Goal: Download file/media

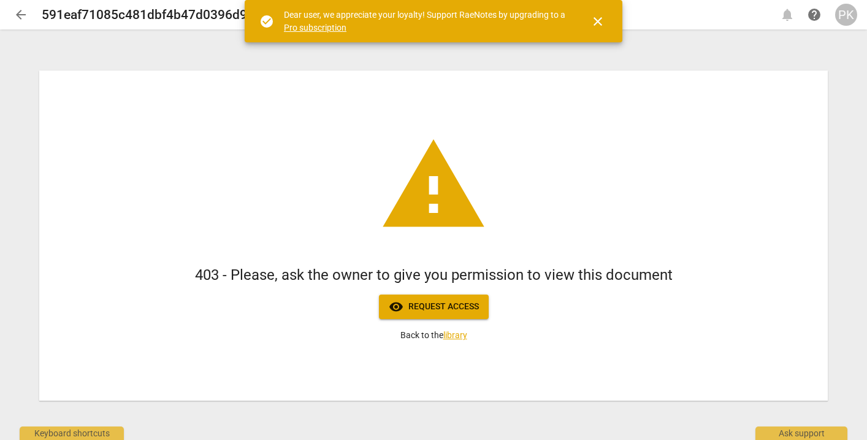
click at [841, 23] on div "PK" at bounding box center [846, 15] width 22 height 22
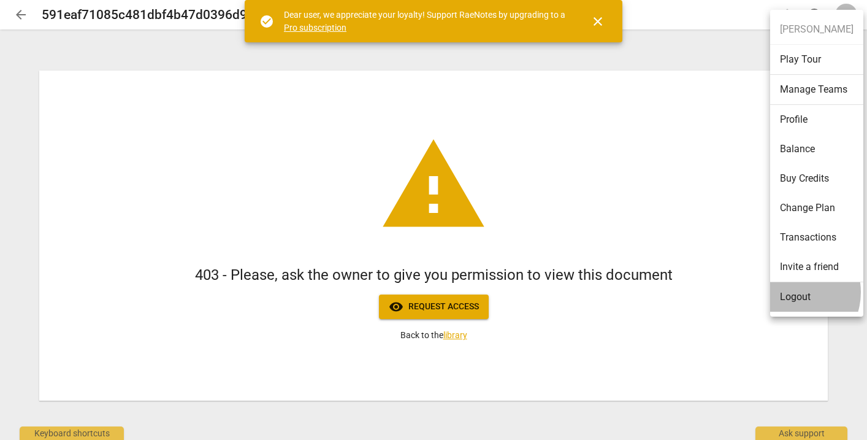
click at [791, 292] on li "Logout" at bounding box center [816, 296] width 93 height 29
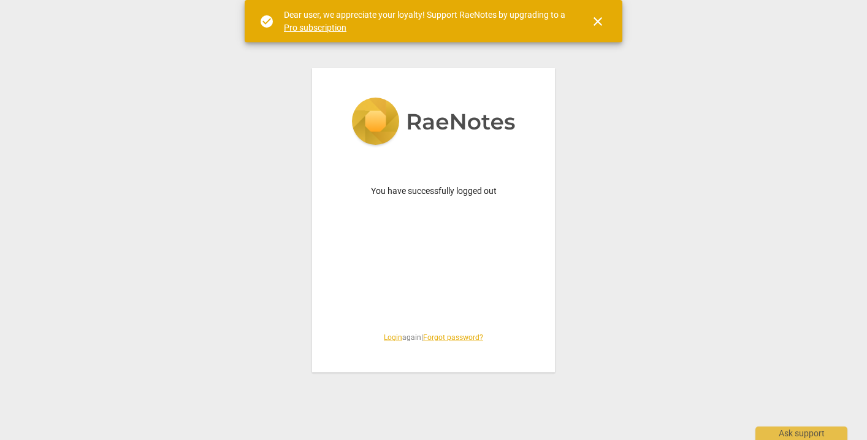
click at [384, 339] on link "Login" at bounding box center [393, 337] width 18 height 9
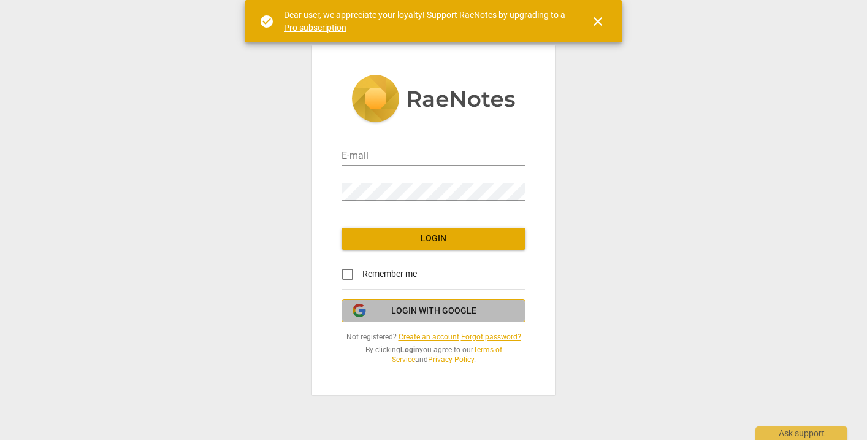
click at [408, 302] on button "Login with Google" at bounding box center [434, 310] width 184 height 23
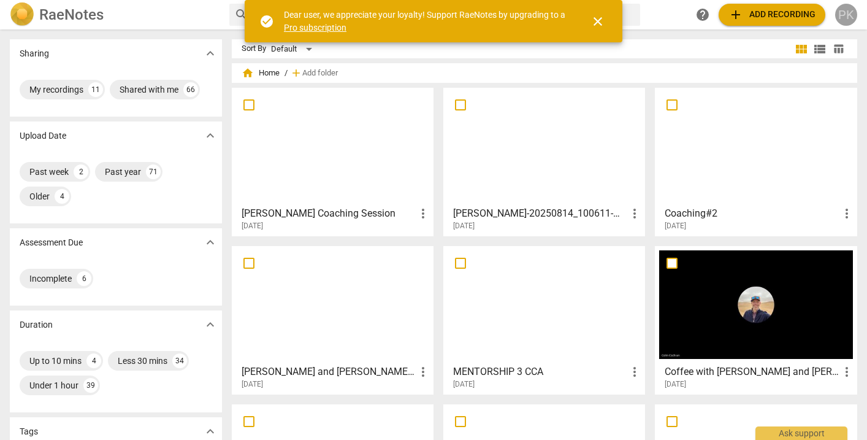
click at [843, 10] on div "PK" at bounding box center [846, 15] width 22 height 22
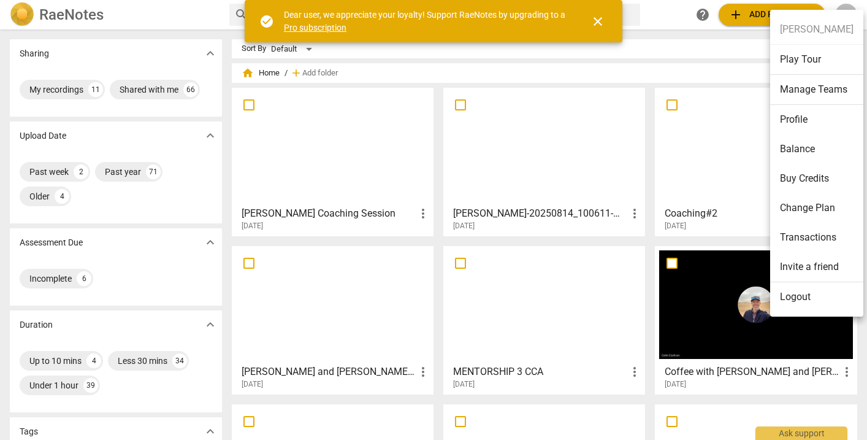
click at [785, 293] on li "Logout" at bounding box center [816, 296] width 93 height 29
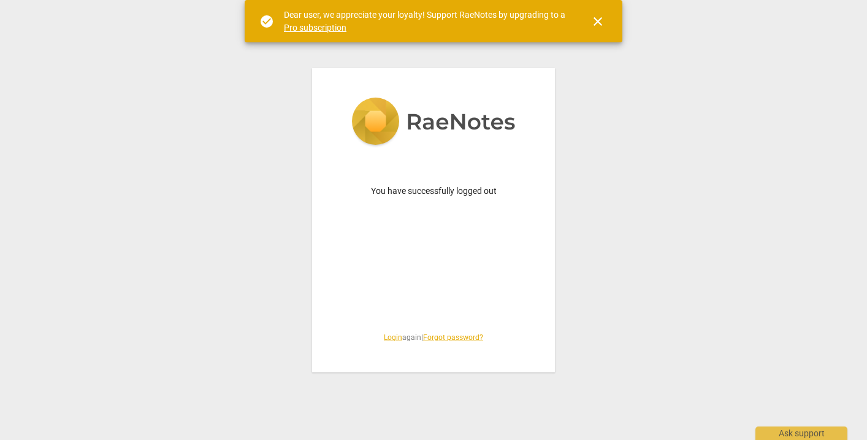
click at [388, 334] on link "Login" at bounding box center [393, 337] width 18 height 9
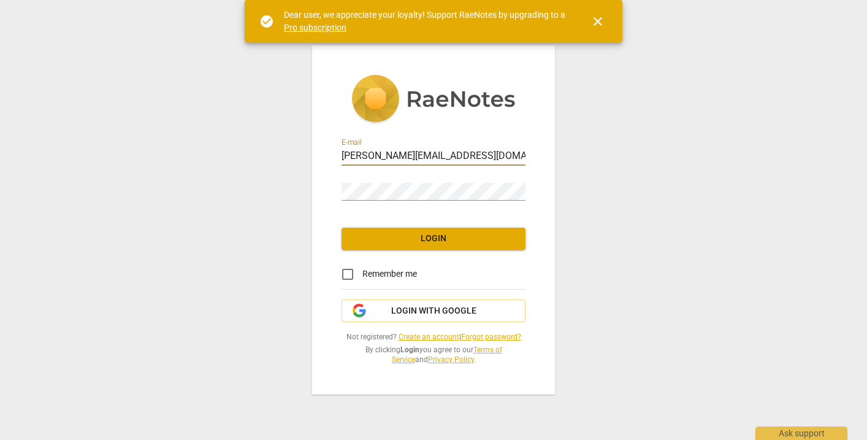
type input "penny@canadacoachacademy.com"
click at [514, 218] on div "E-mail penny@canadacoachacademy.com Password Login Remember me Login with Googl…" at bounding box center [433, 219] width 243 height 348
click at [418, 337] on link "Create an account" at bounding box center [429, 336] width 61 height 9
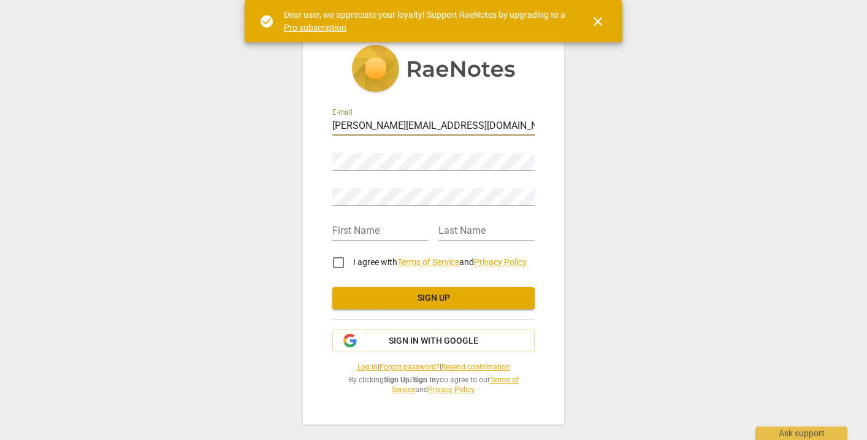
type input "penny@canadacoachacademy.com"
type input "penny"
type input "MK"
click at [344, 263] on input "I agree with Terms of Service and Privacy Policy" at bounding box center [338, 262] width 29 height 29
checkbox input "true"
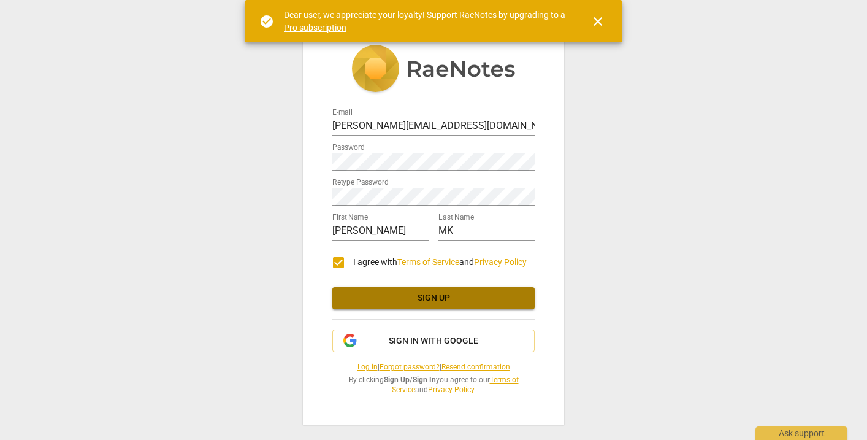
click at [400, 298] on span "Sign up" at bounding box center [433, 298] width 183 height 12
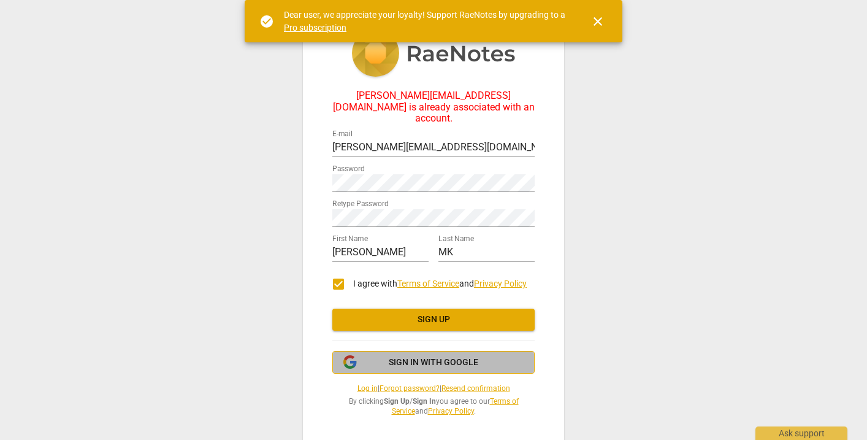
click at [404, 356] on span "Sign in with Google" at bounding box center [434, 362] width 90 height 12
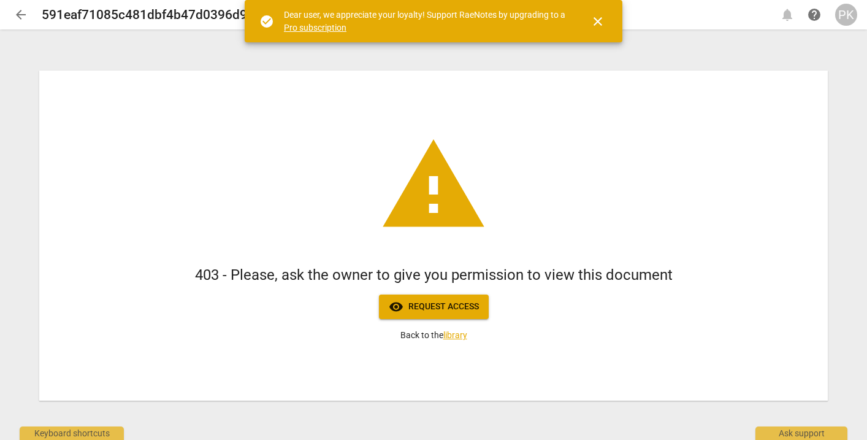
click at [845, 10] on div "PK" at bounding box center [846, 15] width 22 height 22
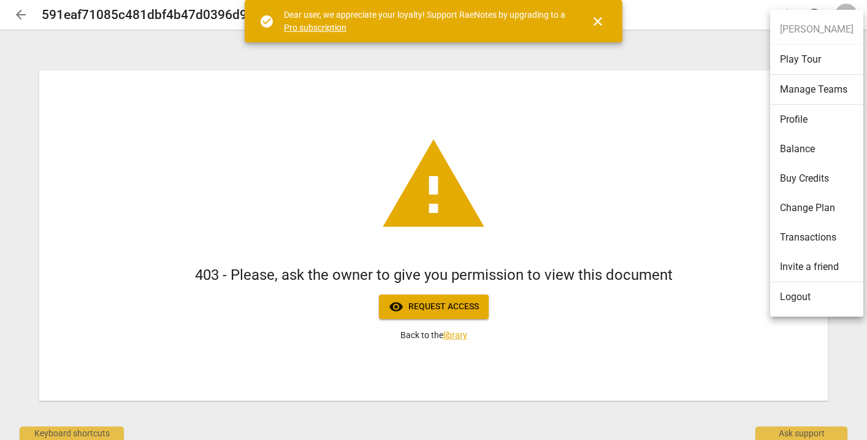
click at [794, 296] on li "Logout" at bounding box center [816, 296] width 93 height 29
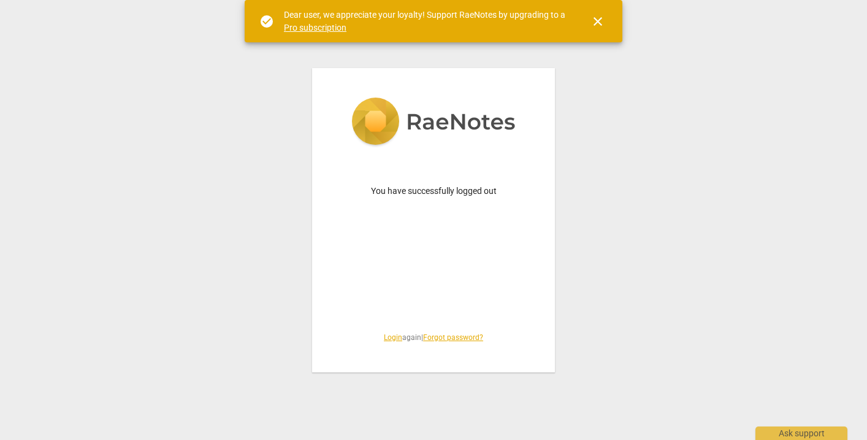
click at [389, 338] on link "Login" at bounding box center [393, 337] width 18 height 9
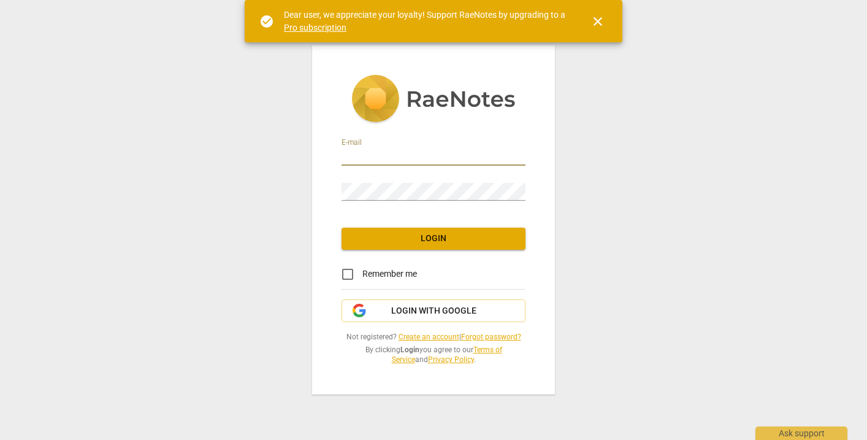
type input "penny@coachacademy.com"
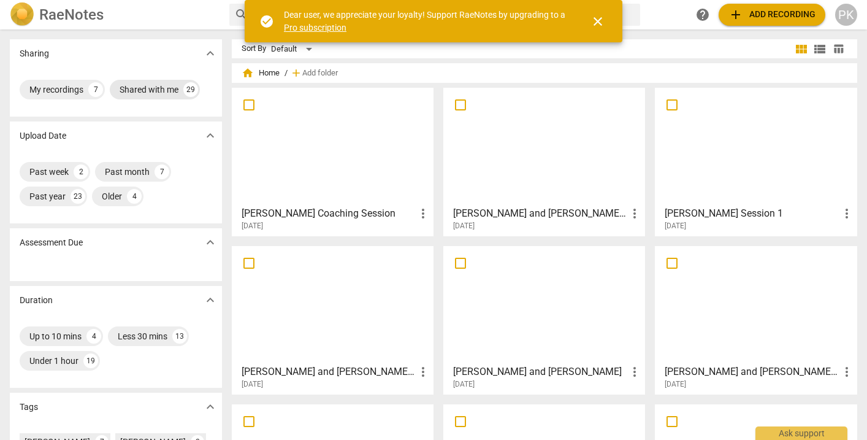
click at [165, 93] on div "Shared with me" at bounding box center [149, 89] width 59 height 12
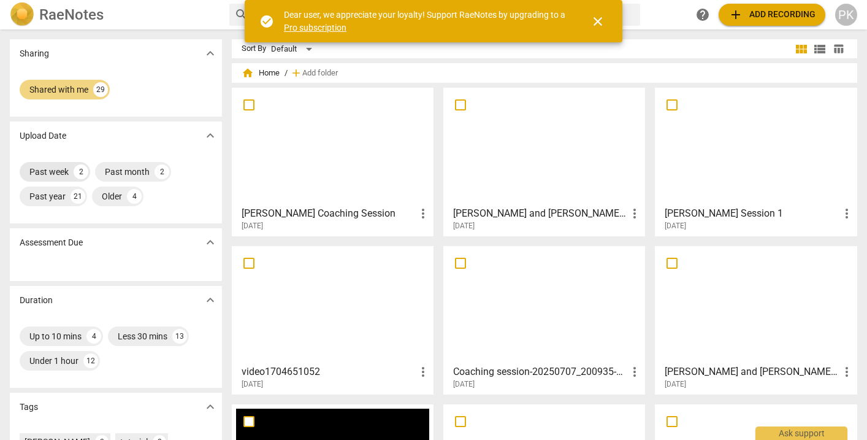
click at [60, 169] on div "Past week" at bounding box center [48, 172] width 39 height 12
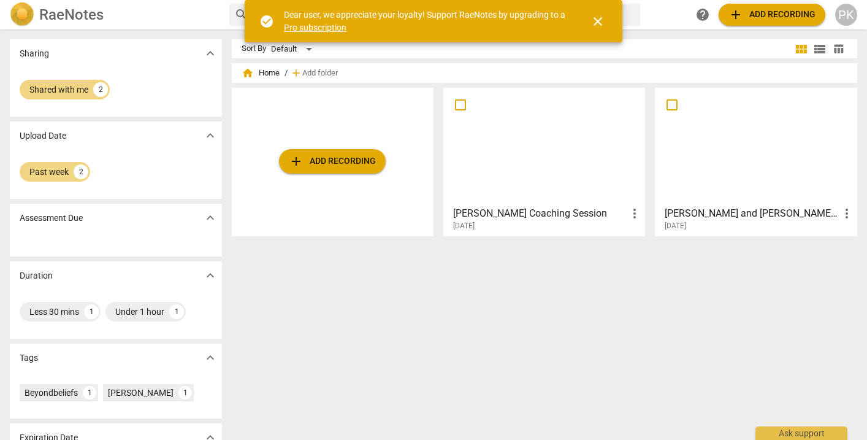
click at [849, 8] on div "PK" at bounding box center [846, 15] width 22 height 22
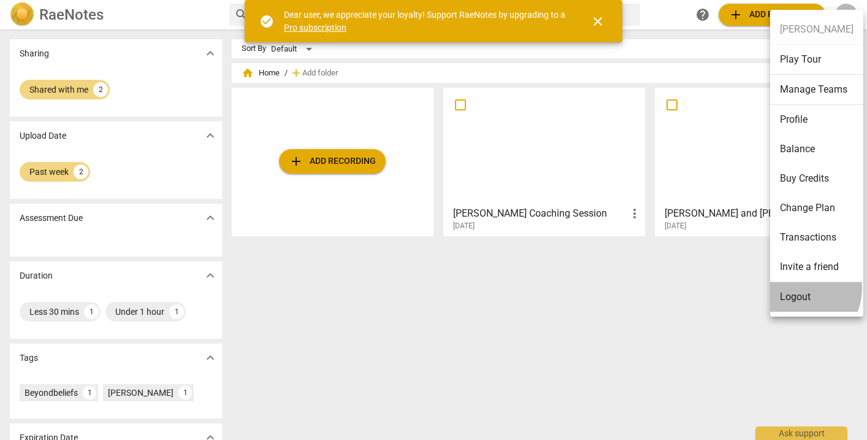
click at [798, 288] on li "Logout" at bounding box center [816, 296] width 93 height 29
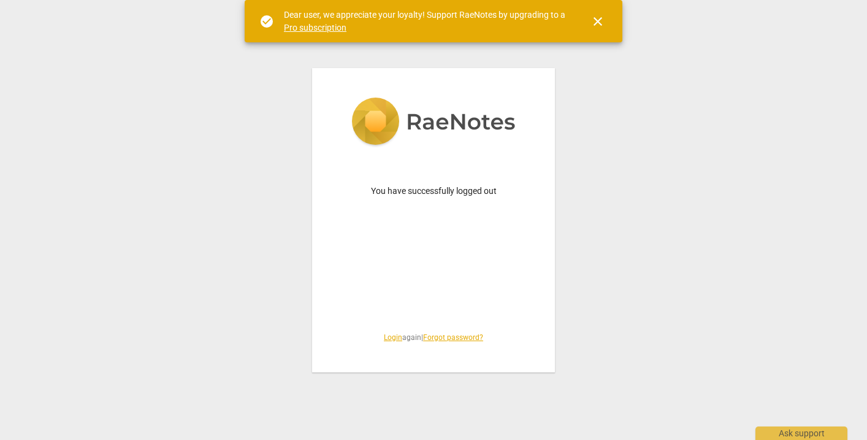
click at [385, 339] on link "Login" at bounding box center [393, 337] width 18 height 9
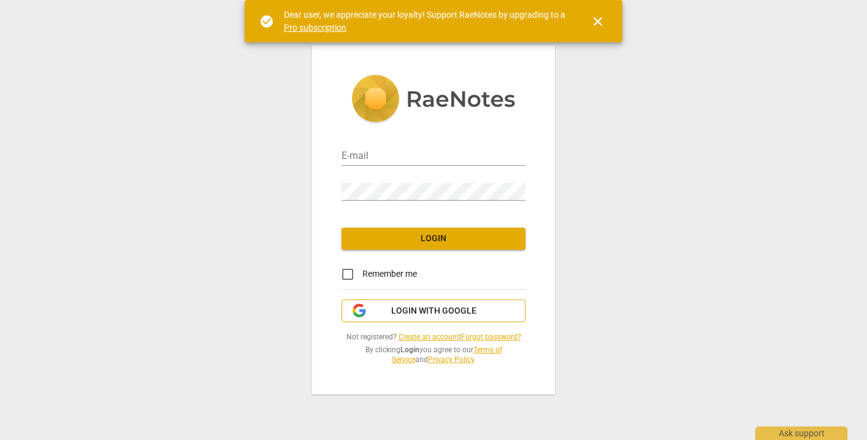
click at [399, 312] on span "Login with Google" at bounding box center [433, 311] width 85 height 12
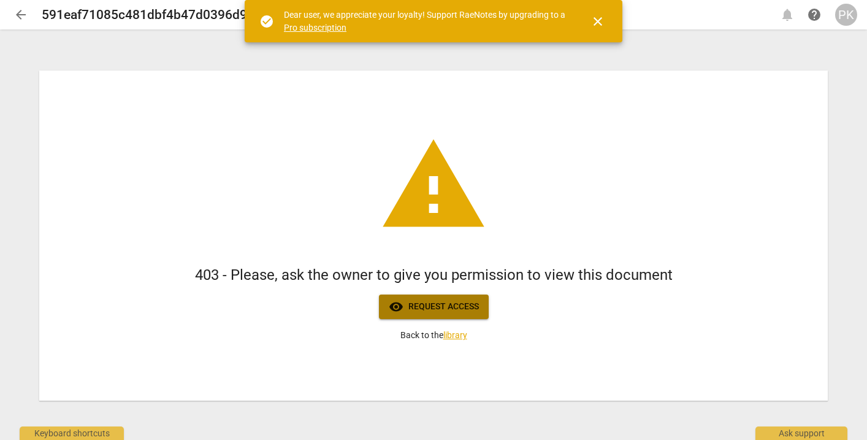
click at [410, 309] on span "visibility Request access" at bounding box center [434, 306] width 90 height 15
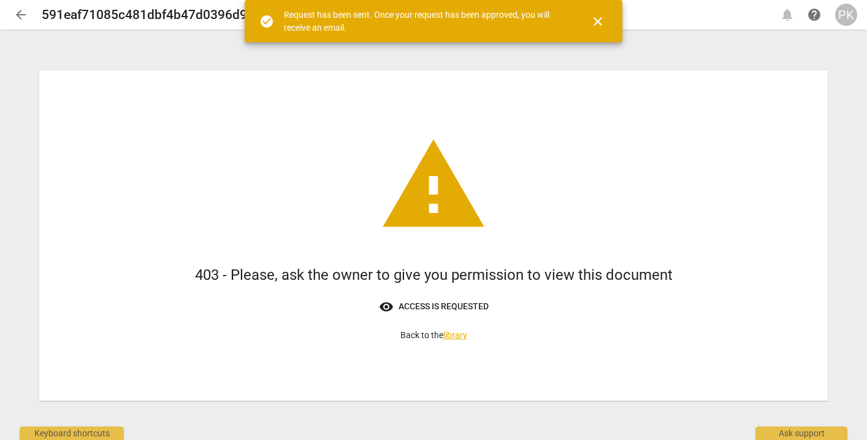
click at [458, 334] on link "library" at bounding box center [456, 335] width 24 height 10
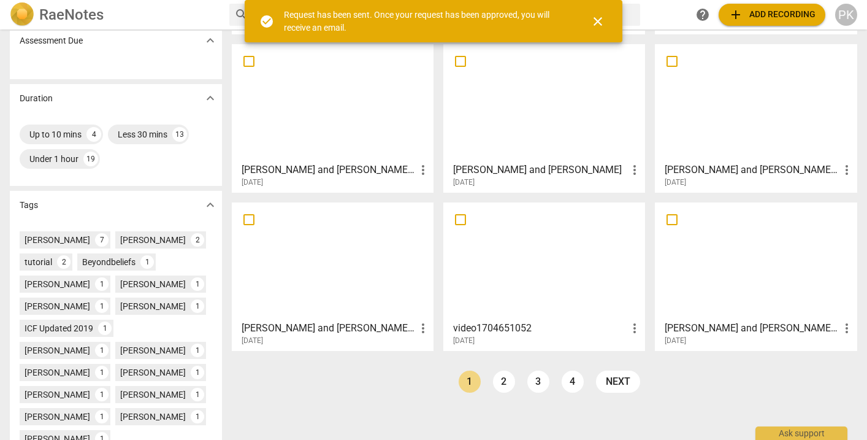
scroll to position [301, 0]
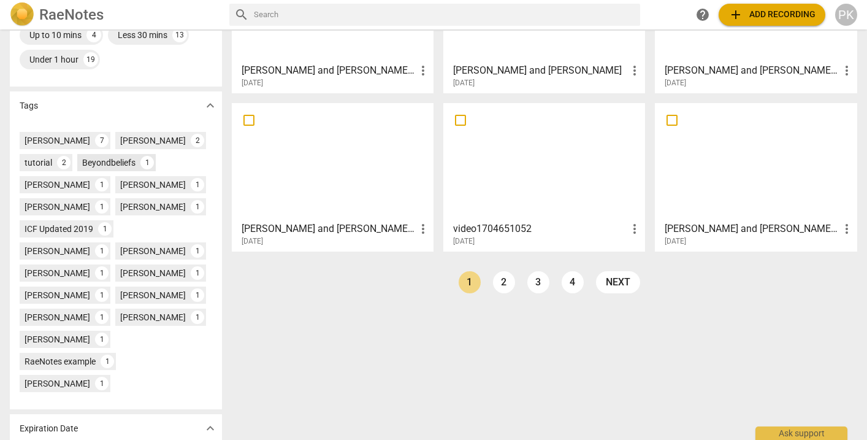
click at [120, 156] on div "Beyondbeliefs" at bounding box center [108, 162] width 53 height 12
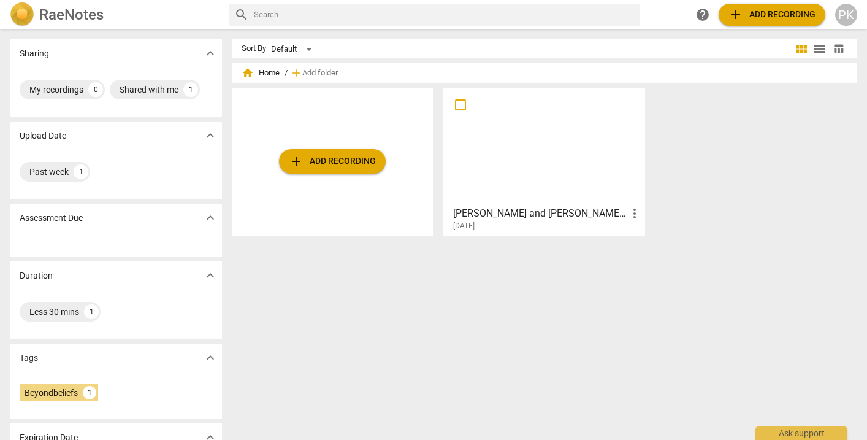
click at [500, 150] on div at bounding box center [544, 146] width 193 height 109
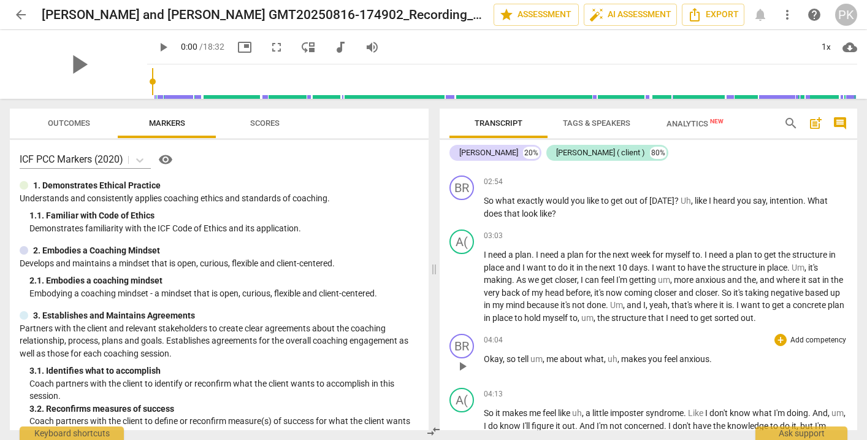
scroll to position [527, 0]
click at [17, 13] on span "arrow_back" at bounding box center [20, 14] width 15 height 15
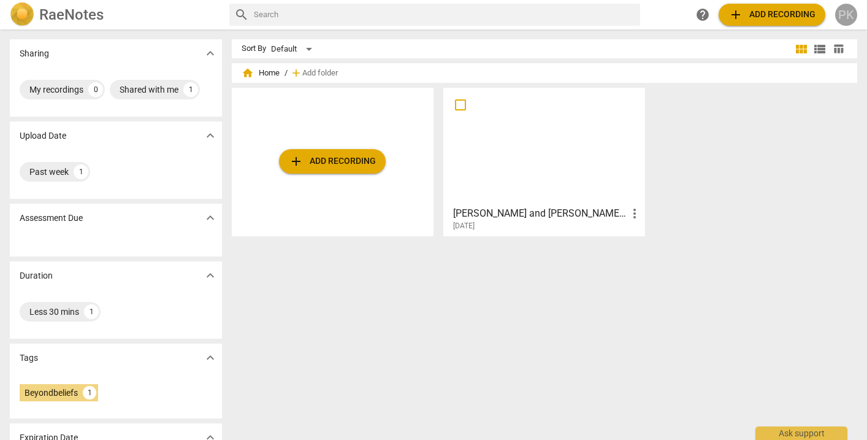
click at [842, 13] on div "PK" at bounding box center [846, 15] width 22 height 22
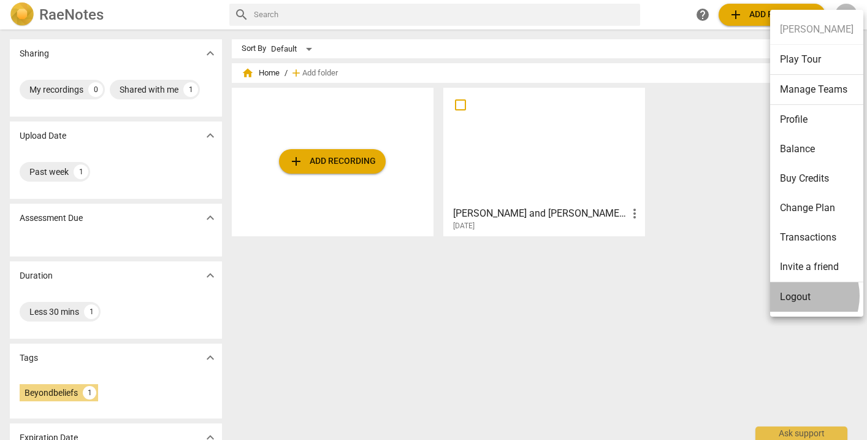
click at [794, 296] on li "Logout" at bounding box center [816, 296] width 93 height 29
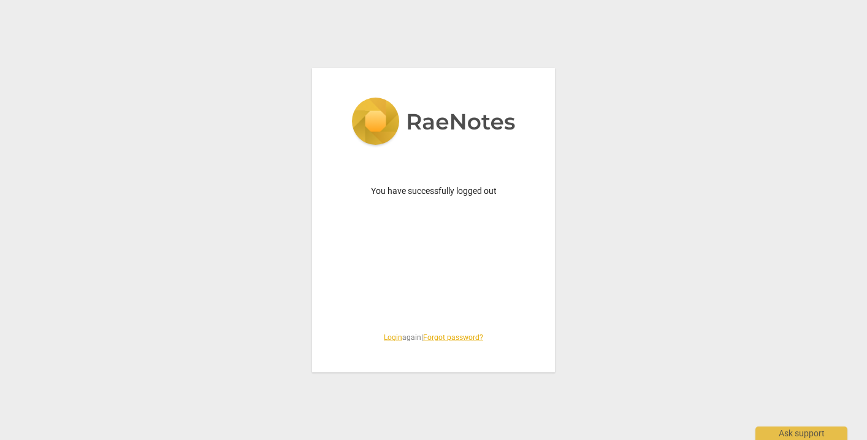
click at [386, 336] on link "Login" at bounding box center [393, 337] width 18 height 9
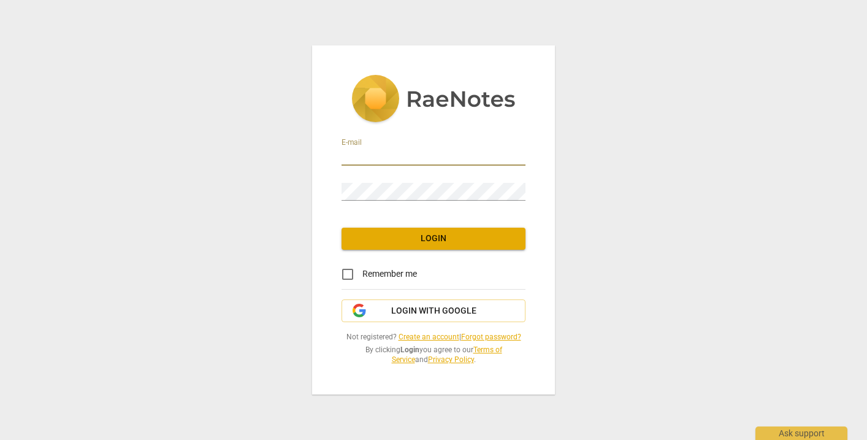
type input "penny@coachacademy.com"
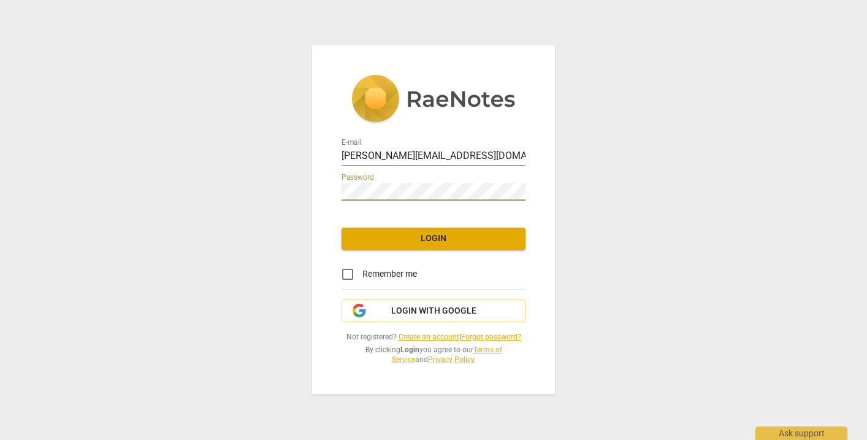
click at [397, 240] on span "Login" at bounding box center [433, 238] width 164 height 12
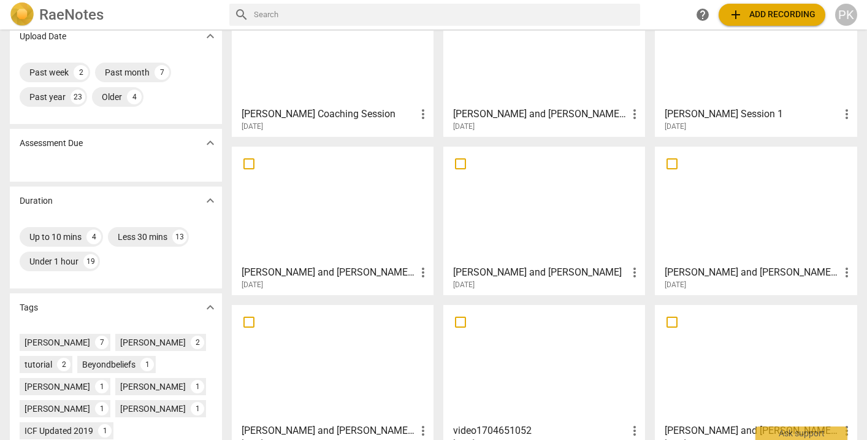
scroll to position [96, 0]
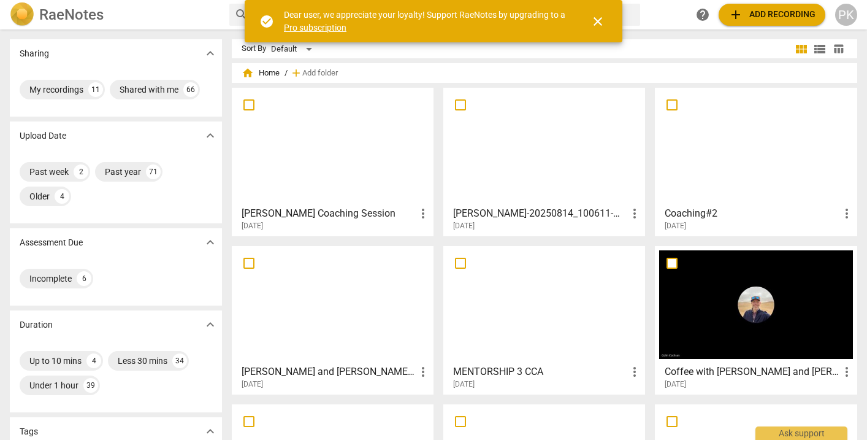
click at [578, 180] on div at bounding box center [544, 146] width 193 height 109
click at [833, 49] on span "table_chart" at bounding box center [839, 49] width 12 height 12
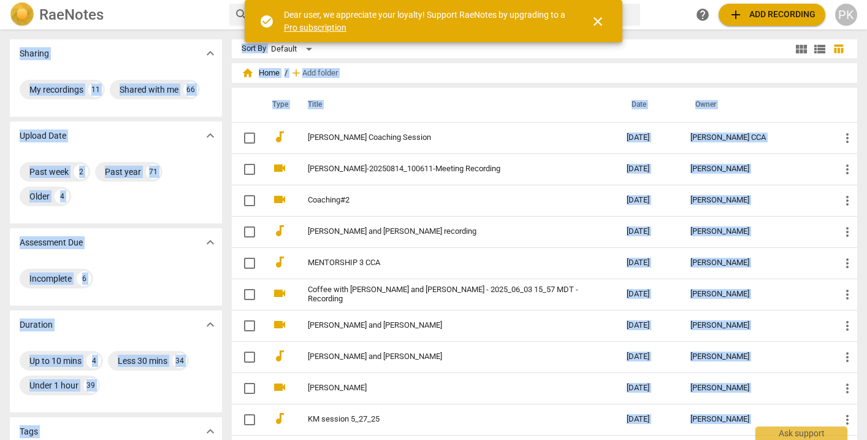
click at [542, 0] on html "RaeNotes search help add Add recording PK Sharing expand_more My recordings 11 …" at bounding box center [433, 0] width 867 height 0
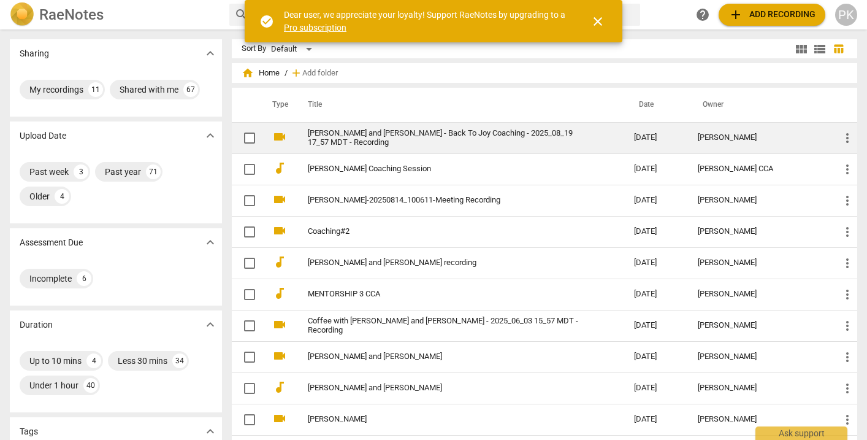
click at [453, 131] on link "[PERSON_NAME] and [PERSON_NAME] - Back To Joy Coaching - 2025_08_19 17_57 MDT -…" at bounding box center [449, 138] width 282 height 18
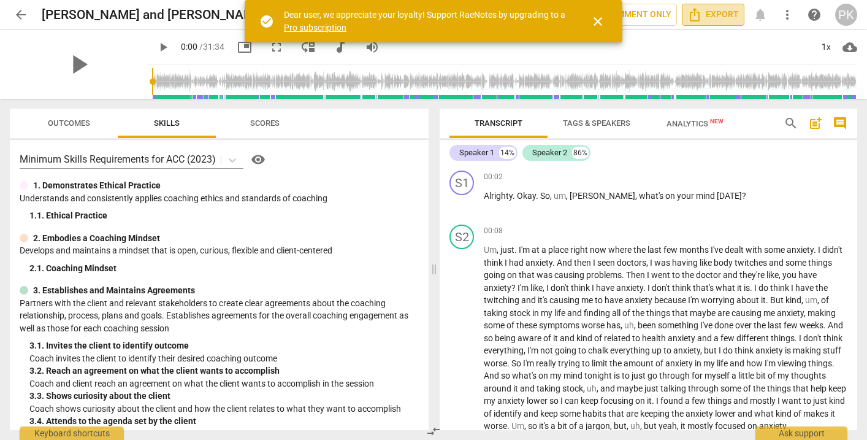
click at [731, 16] on span "Export" at bounding box center [714, 14] width 52 height 15
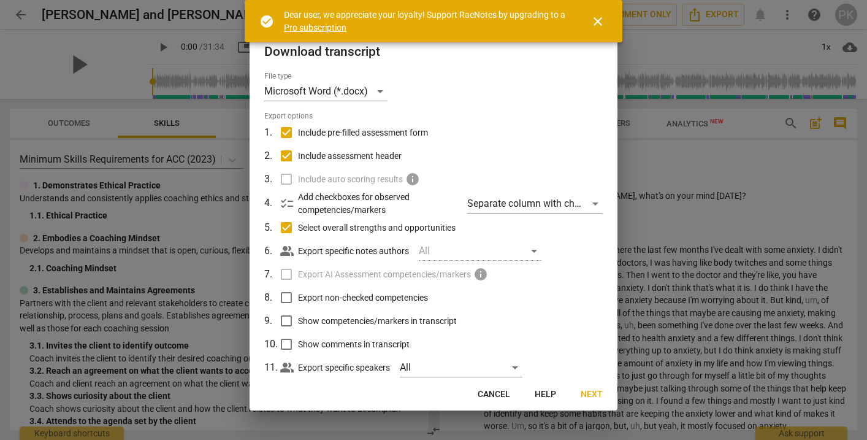
click at [601, 393] on span "Next" at bounding box center [592, 394] width 22 height 12
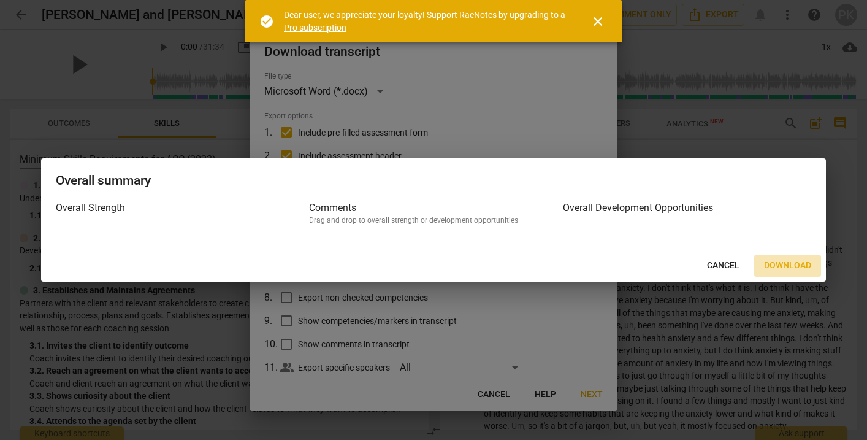
click at [801, 266] on span "Download" at bounding box center [787, 265] width 47 height 12
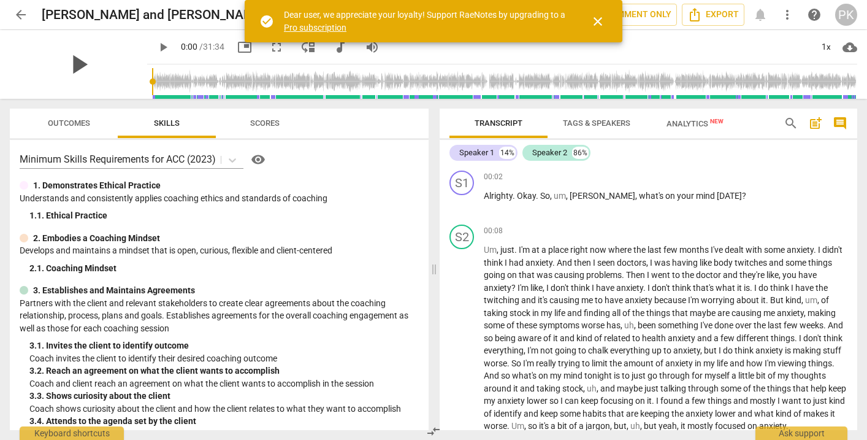
click at [66, 67] on span "play_arrow" at bounding box center [79, 64] width 32 height 32
click at [829, 47] on div "1x" at bounding box center [826, 47] width 23 height 20
click at [835, 108] on li "1.5x" at bounding box center [835, 118] width 41 height 23
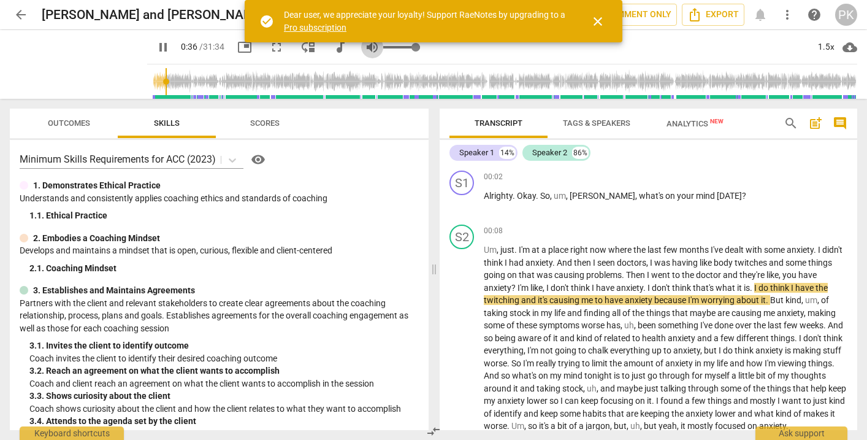
type input "37"
click at [365, 44] on span "volume_up" at bounding box center [372, 47] width 15 height 15
type input "0"
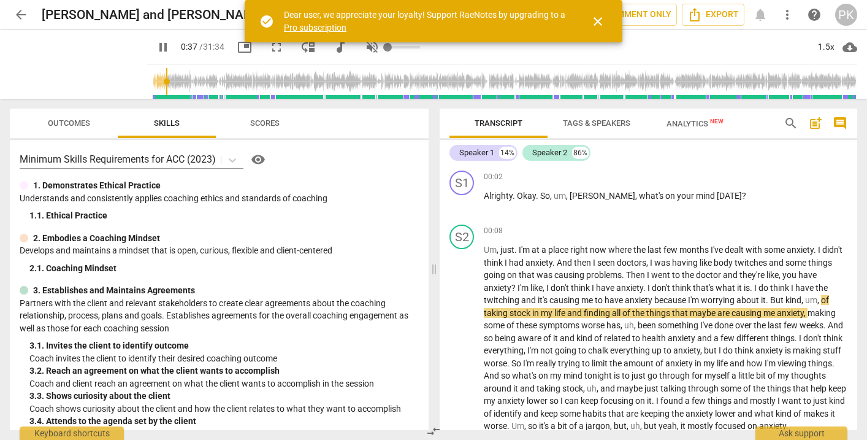
type input "38"
click at [365, 45] on span "volume_off" at bounding box center [372, 47] width 15 height 15
type input "1"
click at [156, 48] on span "pause" at bounding box center [163, 47] width 15 height 15
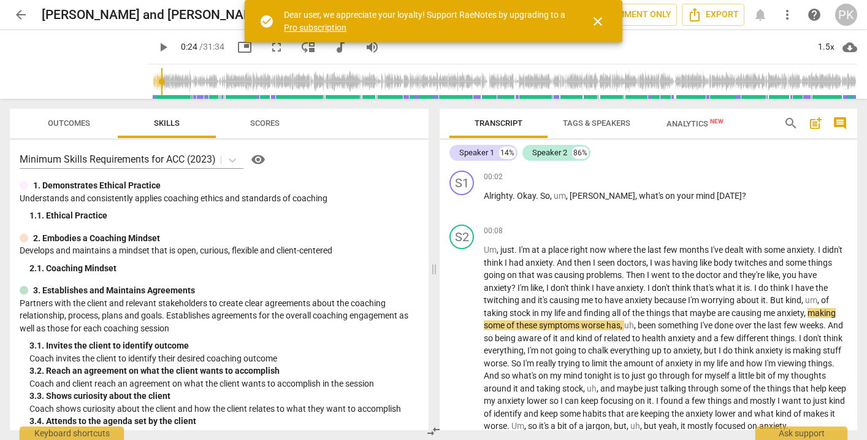
drag, startPoint x: 159, startPoint y: 79, endPoint x: 147, endPoint y: 79, distance: 12.3
click at [152, 79] on input "range" at bounding box center [504, 81] width 705 height 39
click at [156, 44] on span "play_arrow" at bounding box center [163, 47] width 15 height 15
click at [156, 48] on span "pause" at bounding box center [163, 47] width 15 height 15
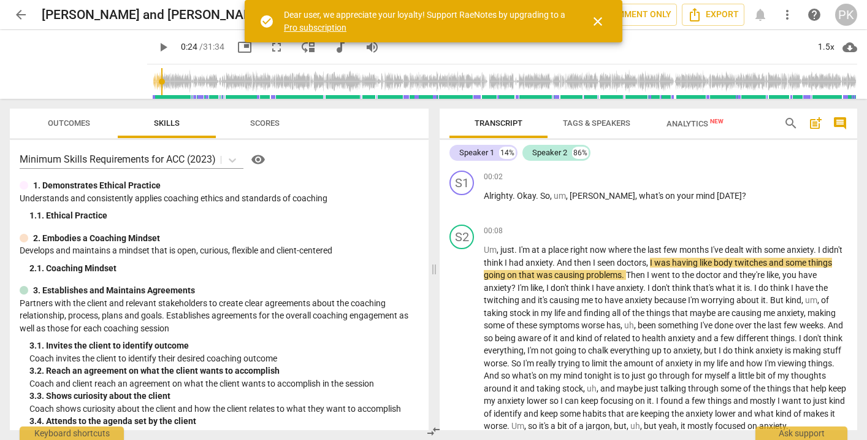
click at [156, 45] on span "play_arrow" at bounding box center [163, 47] width 15 height 15
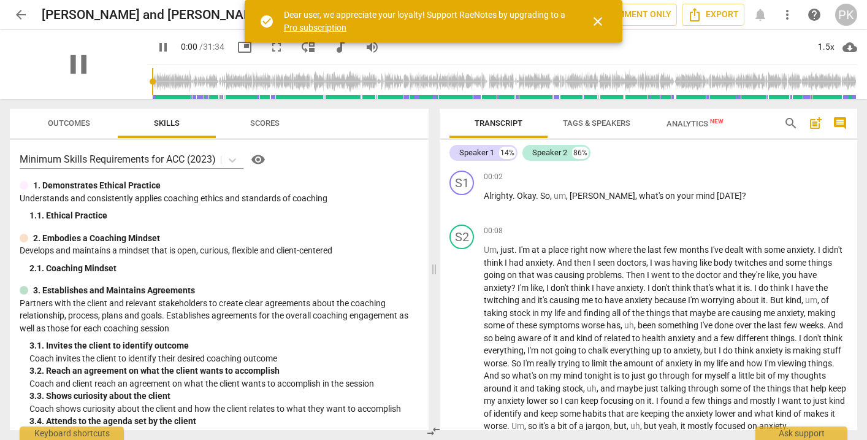
drag, startPoint x: 145, startPoint y: 79, endPoint x: 135, endPoint y: 80, distance: 10.4
click at [152, 80] on div at bounding box center [504, 81] width 705 height 34
click at [69, 69] on span "pause" at bounding box center [79, 64] width 32 height 32
click at [72, 67] on span "play_arrow" at bounding box center [79, 64] width 32 height 32
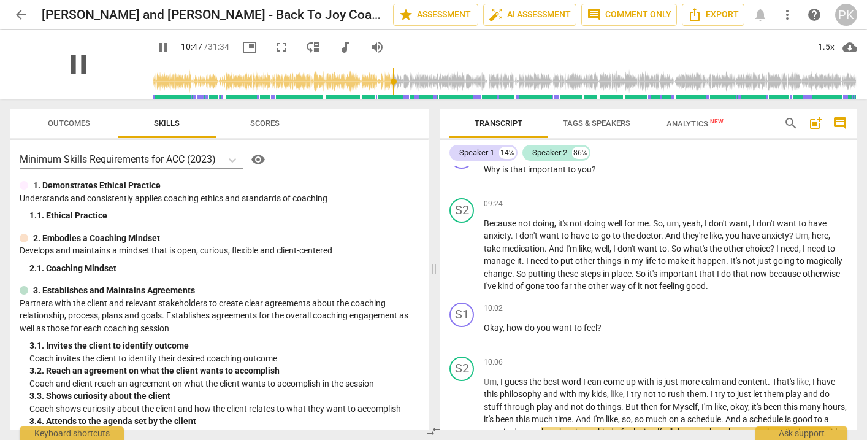
scroll to position [2278, 0]
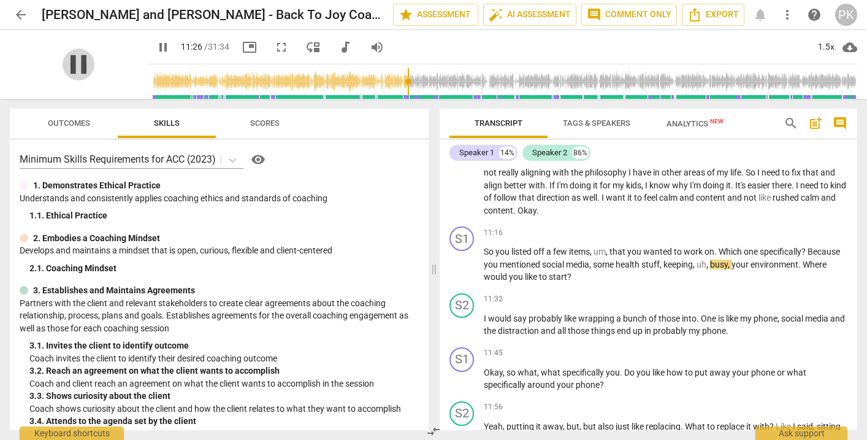
click at [67, 61] on span "pause" at bounding box center [79, 64] width 32 height 32
click at [71, 61] on span "play_arrow" at bounding box center [79, 64] width 32 height 32
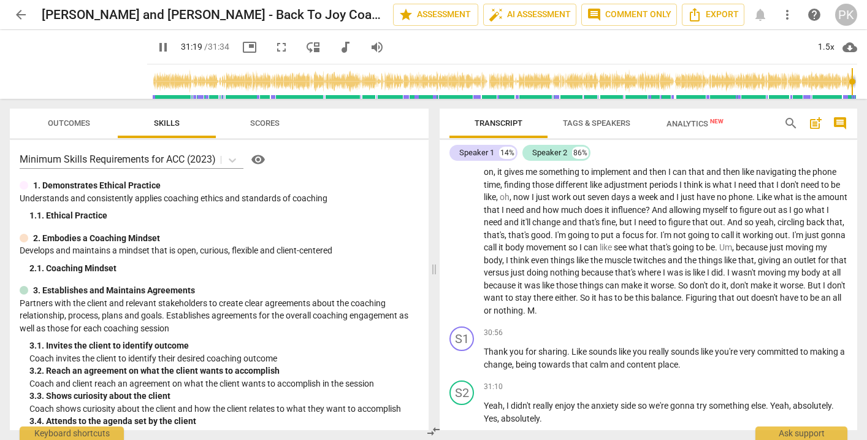
scroll to position [6477, 0]
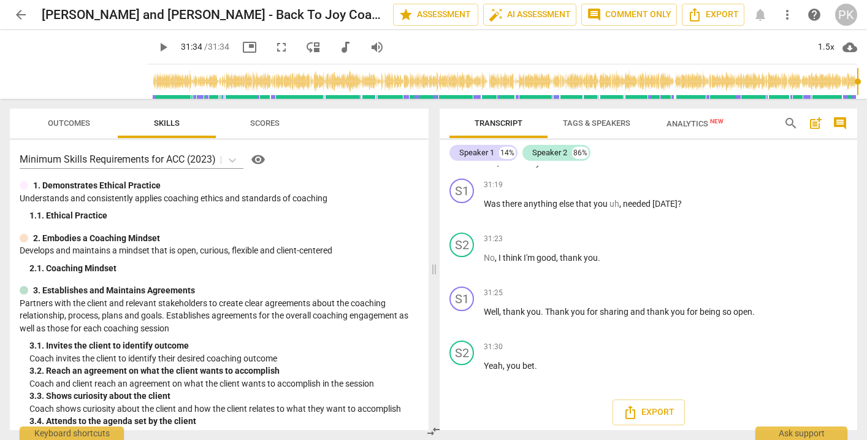
type input "1894"
